Goal: Information Seeking & Learning: Understand process/instructions

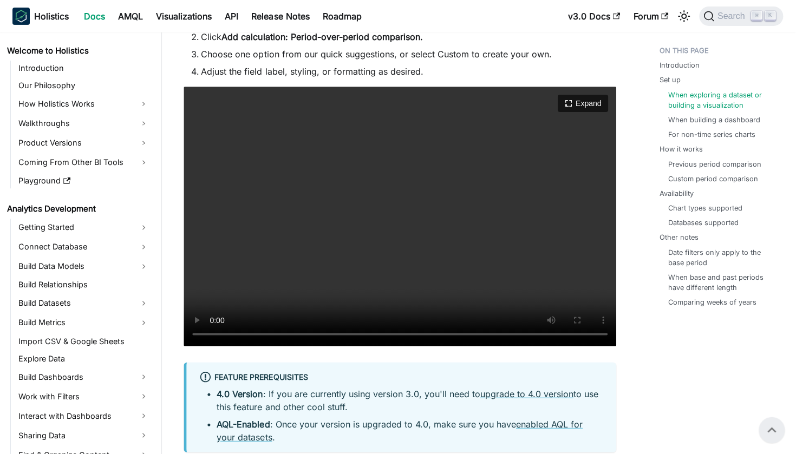
scroll to position [124, 0]
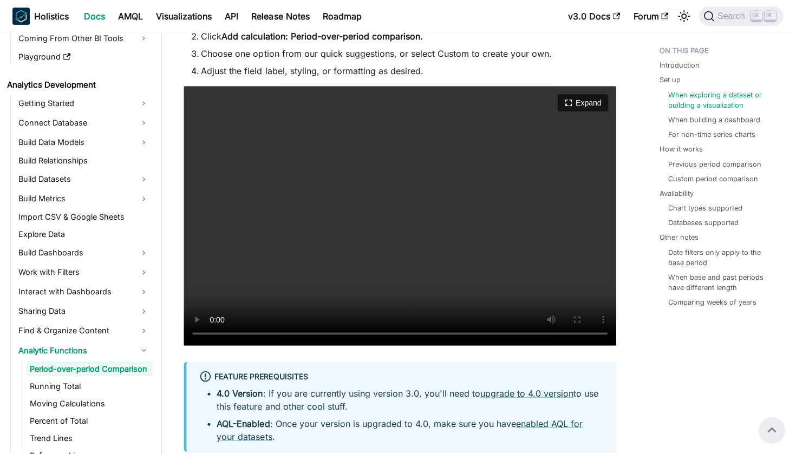
click at [266, 334] on video "Your browser does not support embedding video, but you can download it ." at bounding box center [400, 215] width 432 height 259
click at [271, 336] on video "Your browser does not support embedding video, but you can download it ." at bounding box center [400, 215] width 432 height 259
click at [280, 335] on video "Your browser does not support embedding video, but you can download it ." at bounding box center [400, 215] width 432 height 259
click at [288, 333] on video "Your browser does not support embedding video, but you can download it ." at bounding box center [400, 215] width 432 height 259
click at [295, 335] on video "Your browser does not support embedding video, but you can download it ." at bounding box center [400, 215] width 432 height 259
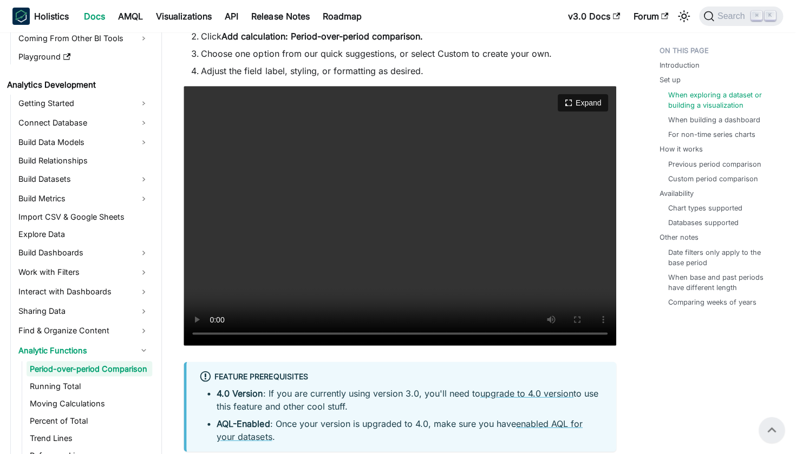
click at [300, 332] on video "Your browser does not support embedding video, but you can download it ." at bounding box center [400, 215] width 432 height 259
click at [298, 332] on video "Your browser does not support embedding video, but you can download it ." at bounding box center [400, 215] width 432 height 259
click at [311, 332] on video "Your browser does not support embedding video, but you can download it ." at bounding box center [400, 215] width 432 height 259
click at [214, 334] on video "Your browser does not support embedding video, but you can download it ." at bounding box center [400, 215] width 432 height 259
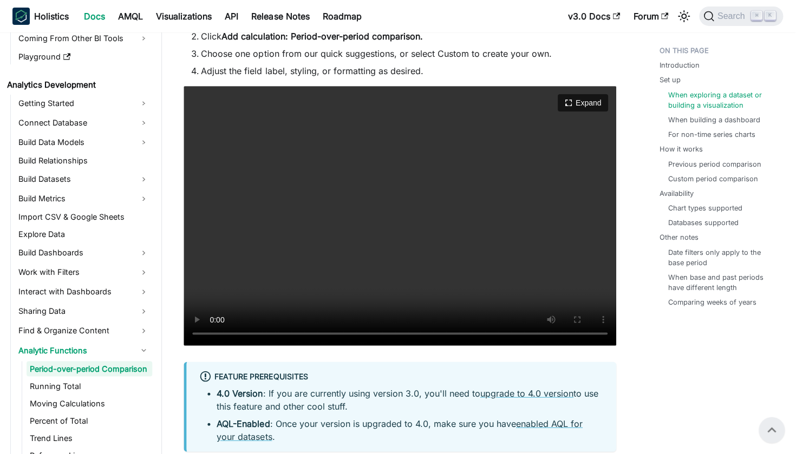
click at [217, 336] on video "Your browser does not support embedding video, but you can download it ." at bounding box center [400, 215] width 432 height 259
click at [210, 331] on video "Your browser does not support embedding video, but you can download it ." at bounding box center [400, 215] width 432 height 259
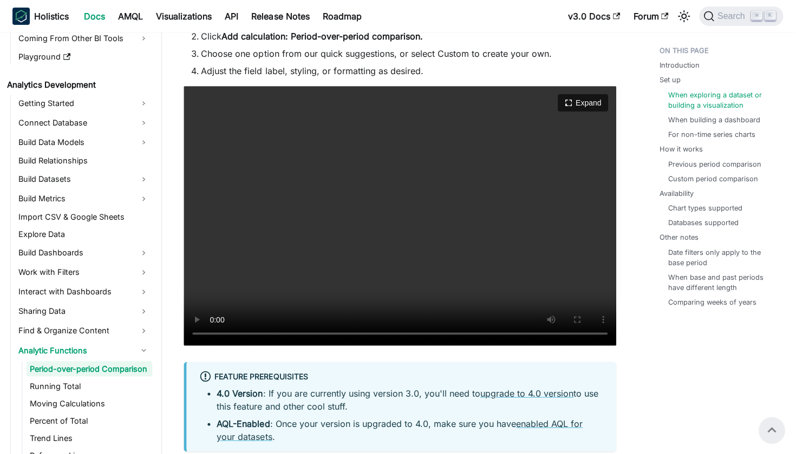
click at [212, 333] on video "Your browser does not support embedding video, but you can download it ." at bounding box center [400, 215] width 432 height 259
click at [271, 335] on video "Your browser does not support embedding video, but you can download it ." at bounding box center [400, 215] width 432 height 259
click at [296, 332] on video "Your browser does not support embedding video, but you can download it ." at bounding box center [400, 215] width 432 height 259
click at [309, 337] on video "Your browser does not support embedding video, but you can download it ." at bounding box center [400, 215] width 432 height 259
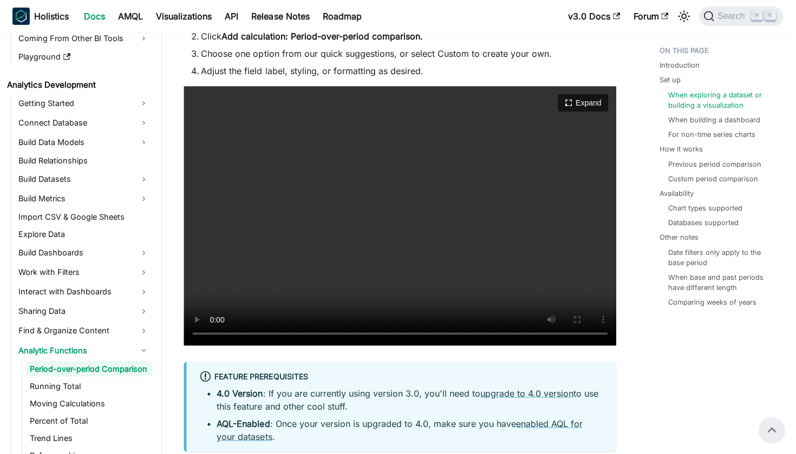
click at [317, 335] on video "Your browser does not support embedding video, but you can download it ." at bounding box center [400, 215] width 432 height 259
click at [214, 332] on video "Your browser does not support embedding video, but you can download it ." at bounding box center [400, 215] width 432 height 259
click at [215, 334] on video "Your browser does not support embedding video, but you can download it ." at bounding box center [400, 215] width 432 height 259
click at [216, 335] on video "Your browser does not support embedding video, but you can download it ." at bounding box center [400, 215] width 432 height 259
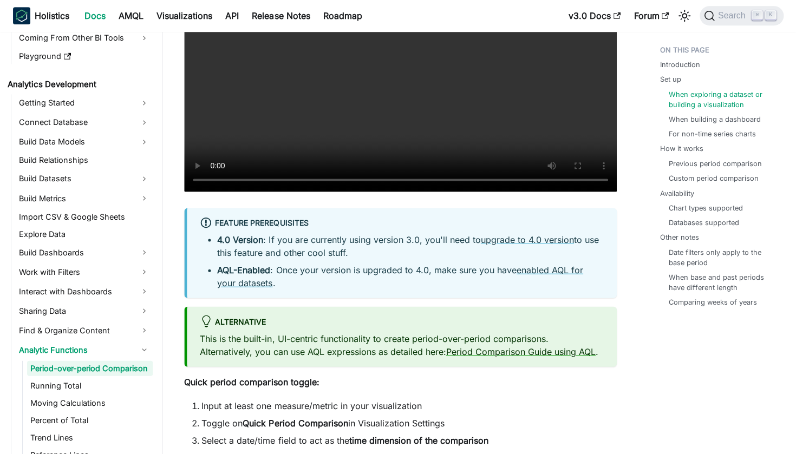
scroll to position [1172, 0]
